Goal: Task Accomplishment & Management: Use online tool/utility

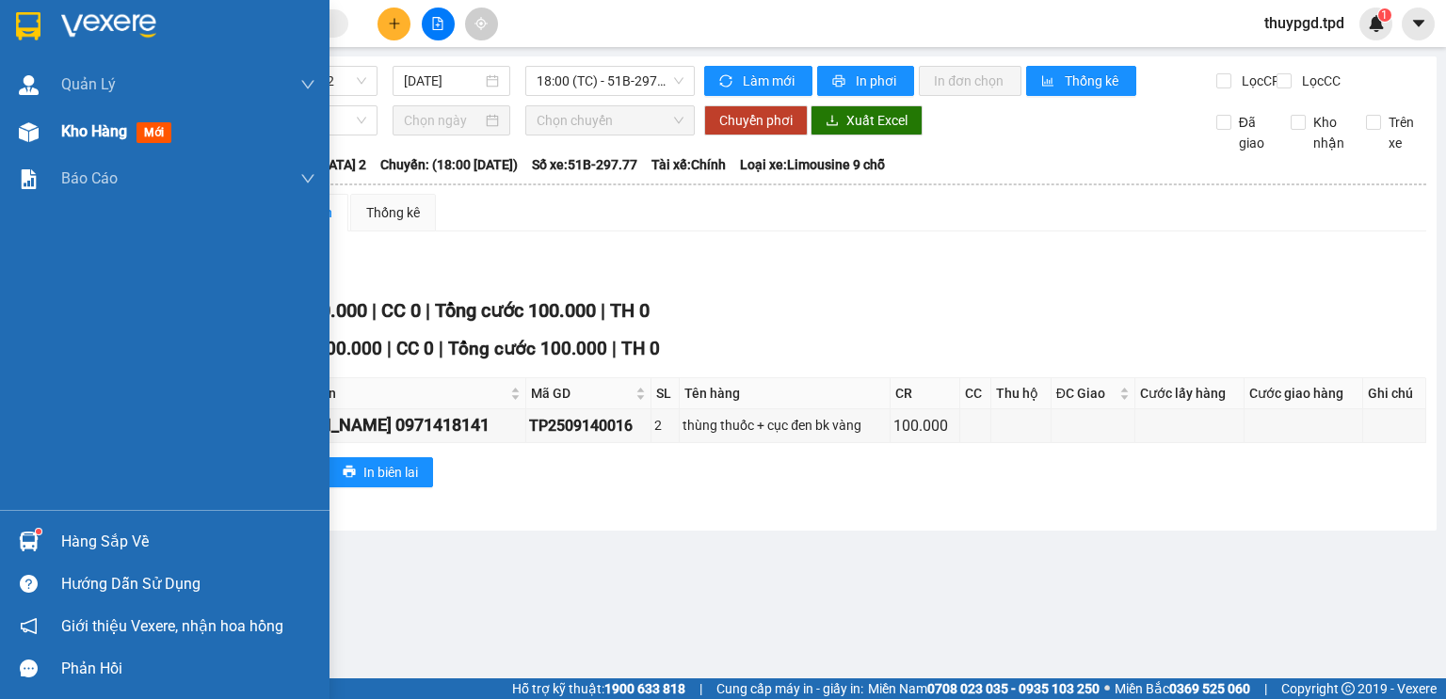
click at [147, 131] on span "mới" at bounding box center [153, 132] width 35 height 21
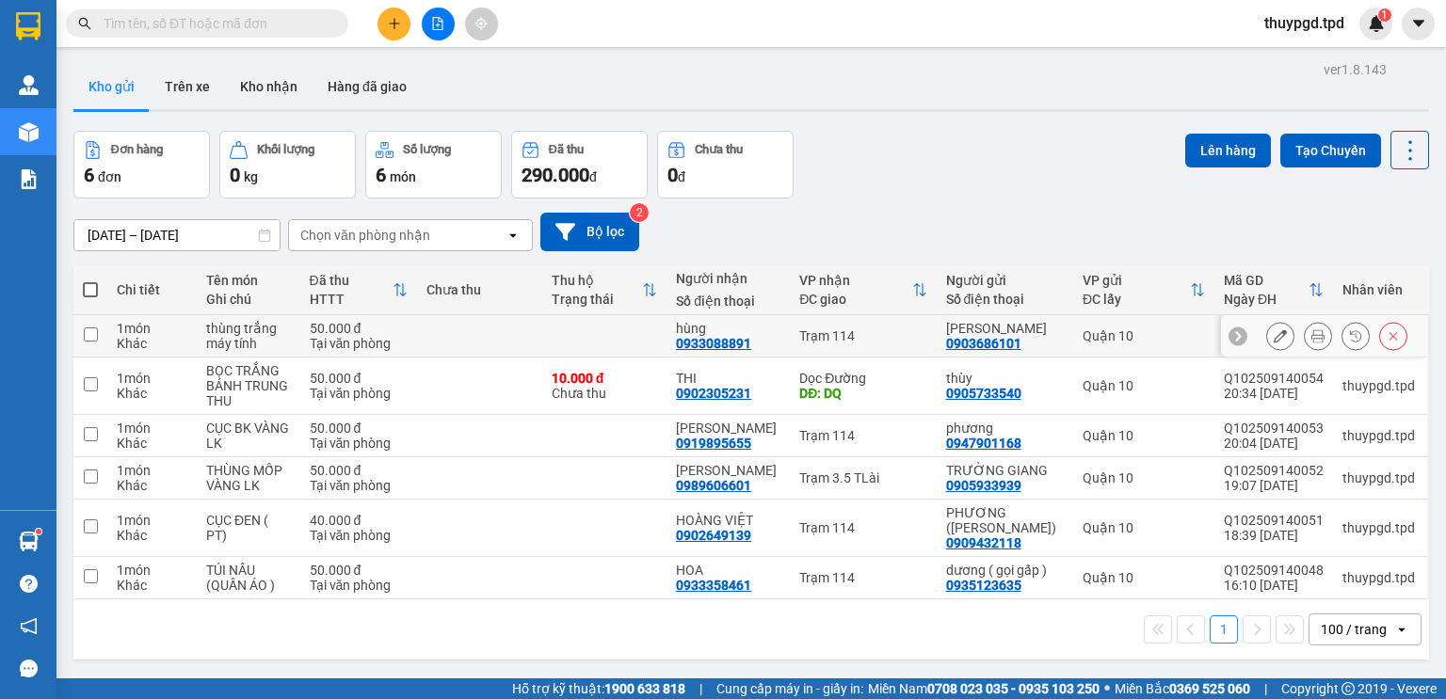
click at [1311, 334] on icon at bounding box center [1317, 335] width 13 height 13
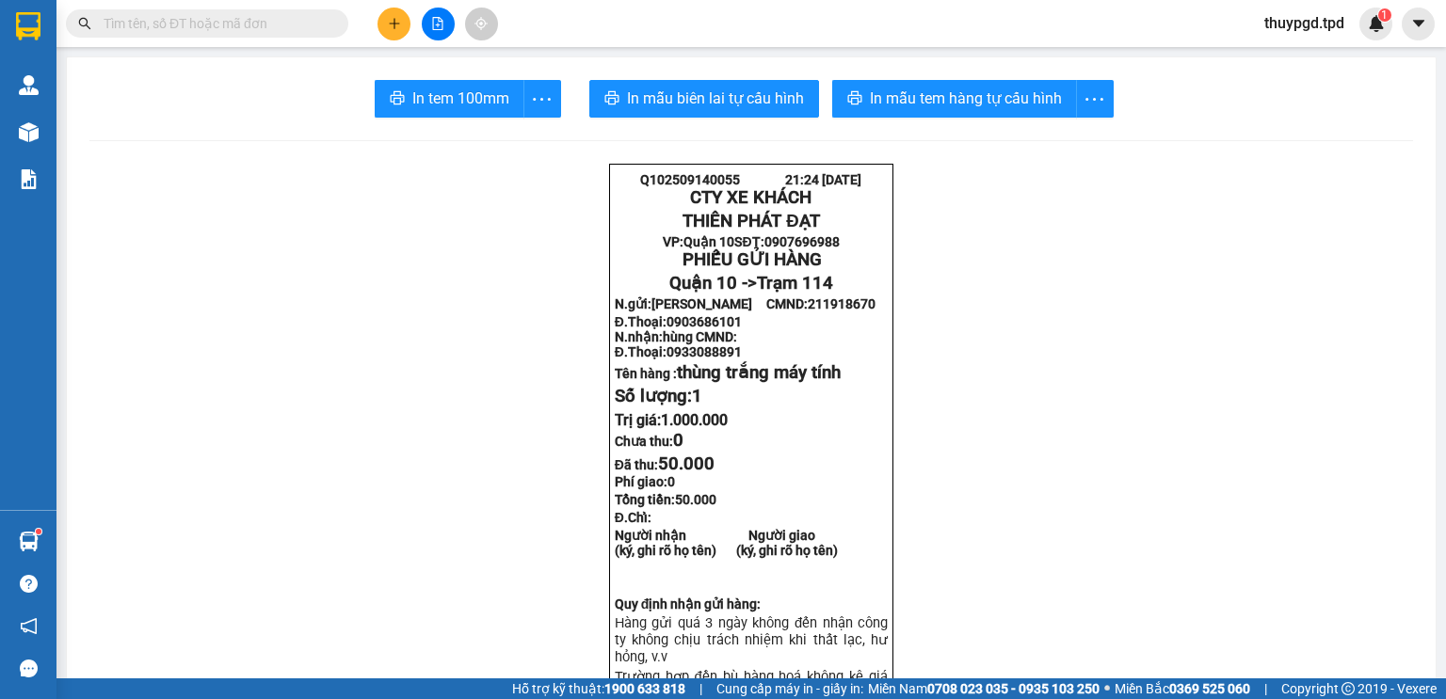
click at [922, 111] on button "In mẫu tem hàng tự cấu hình" at bounding box center [954, 99] width 245 height 38
click at [452, 109] on button "In tem 100mm" at bounding box center [450, 99] width 150 height 38
